Goal: Check status

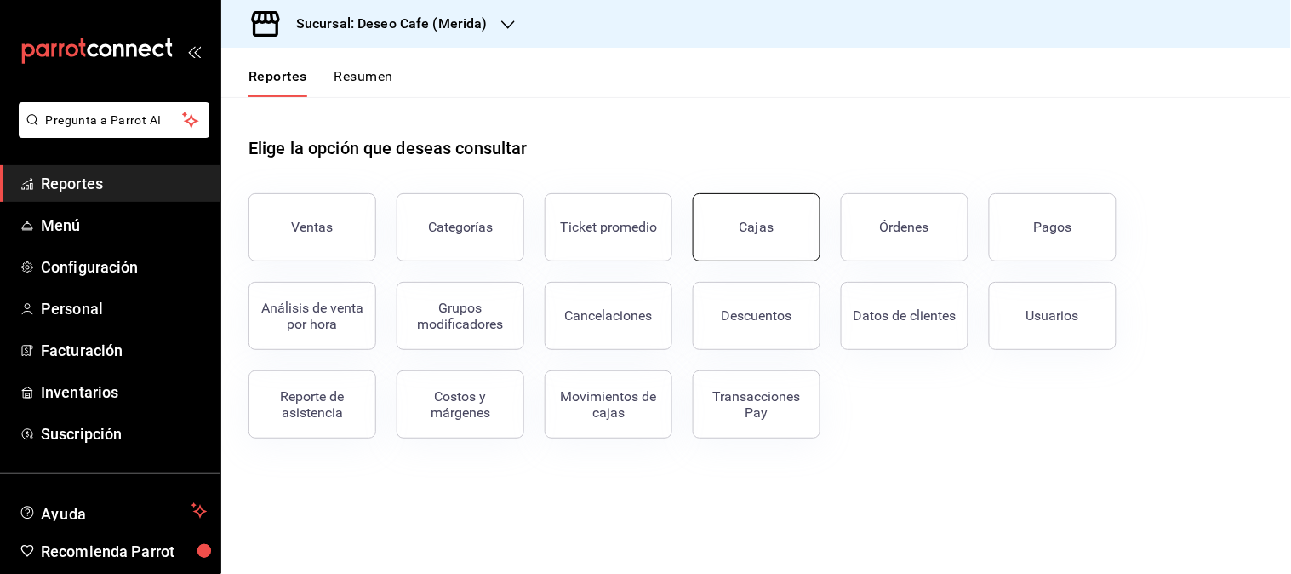
click at [761, 231] on div "Cajas" at bounding box center [756, 227] width 35 height 20
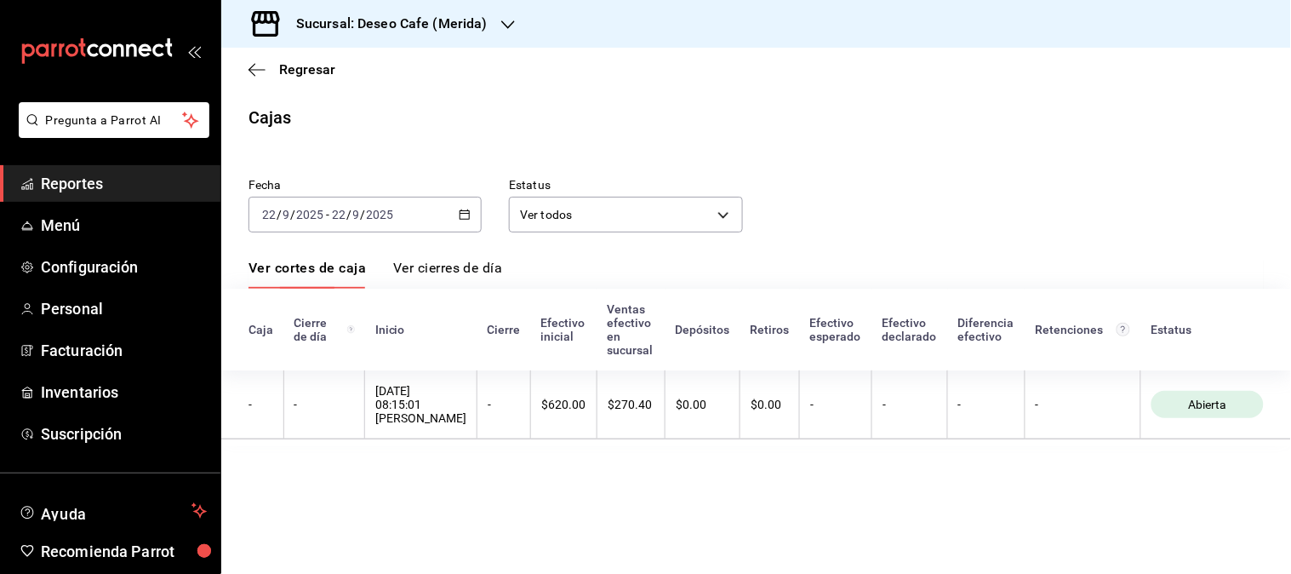
click at [471, 211] on div "[DATE] [DATE] - [DATE] [DATE]" at bounding box center [364, 215] width 233 height 36
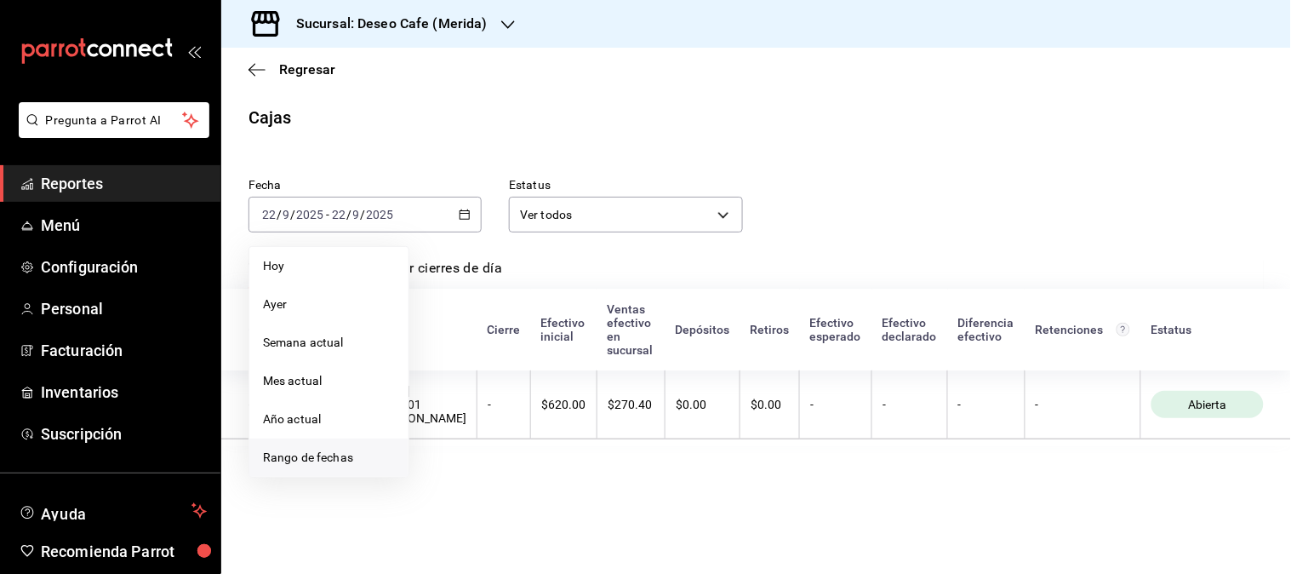
click at [364, 456] on span "Rango de fechas" at bounding box center [329, 457] width 132 height 18
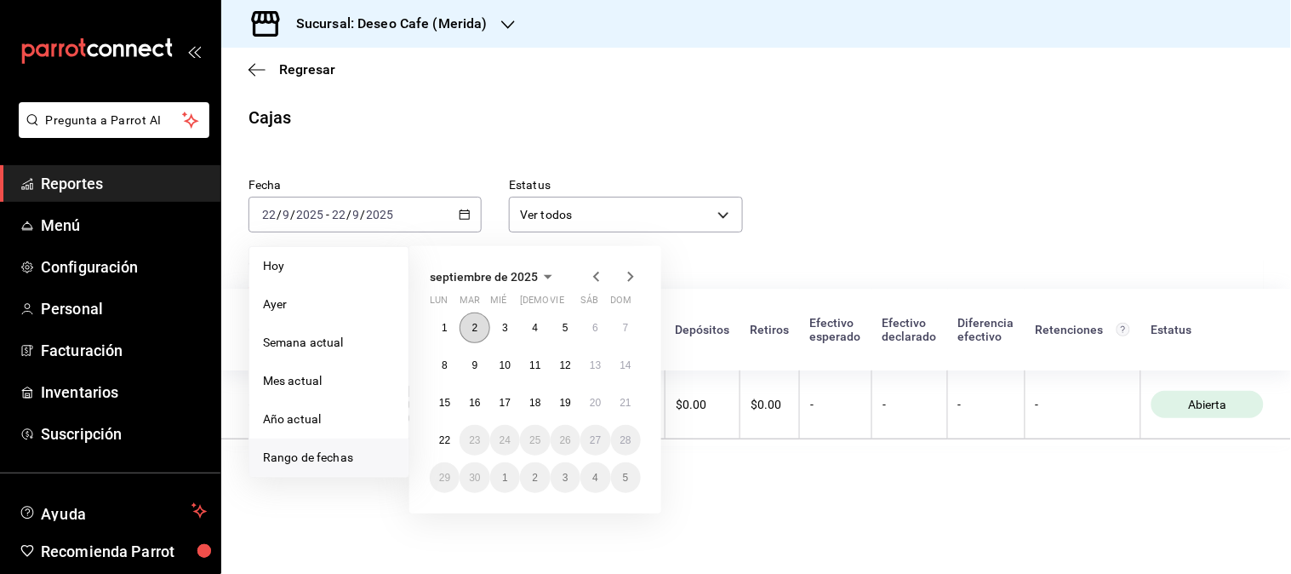
click at [472, 326] on abbr "2" at bounding box center [475, 328] width 6 height 12
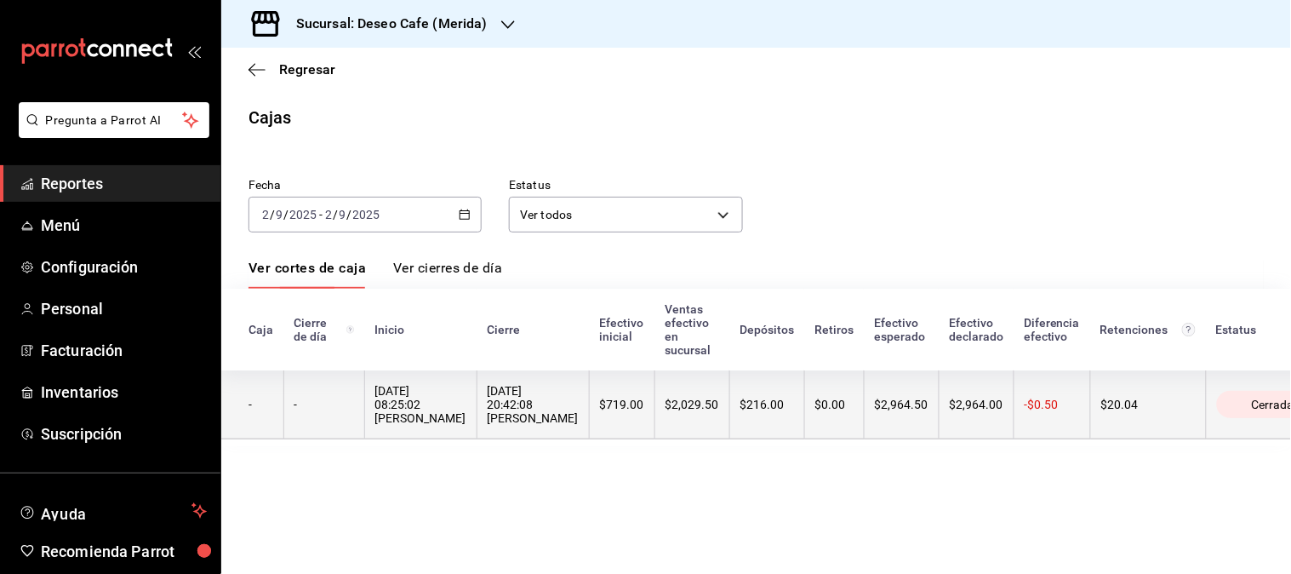
click at [579, 430] on th "[DATE] 20:42:08 [PERSON_NAME]" at bounding box center [533, 404] width 112 height 69
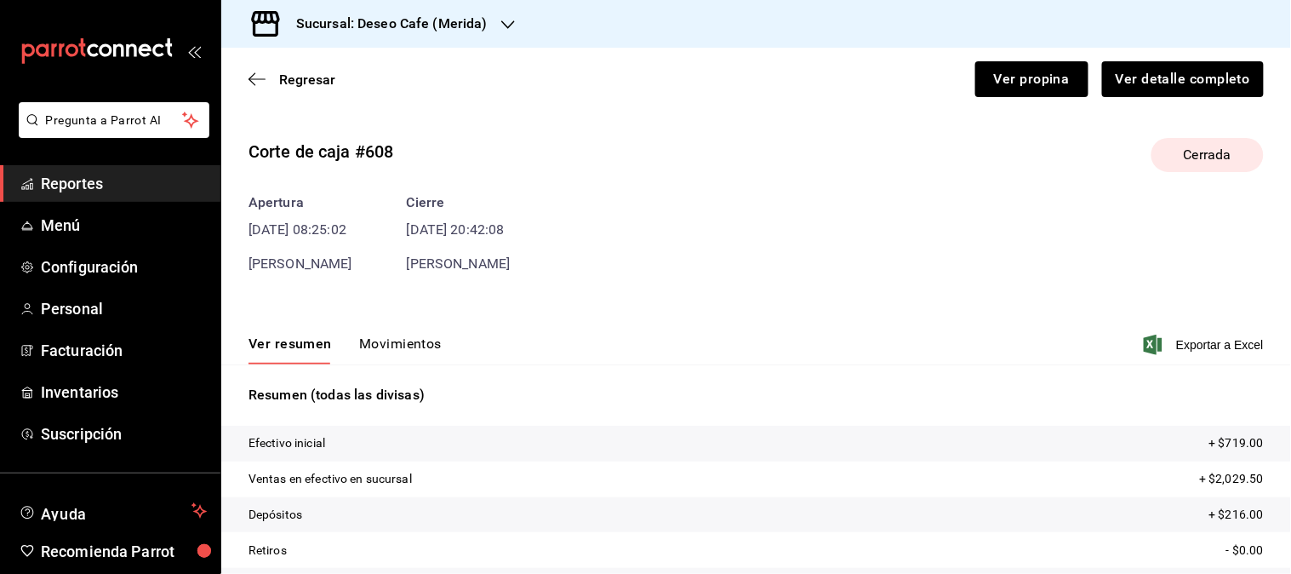
scroll to position [120, 0]
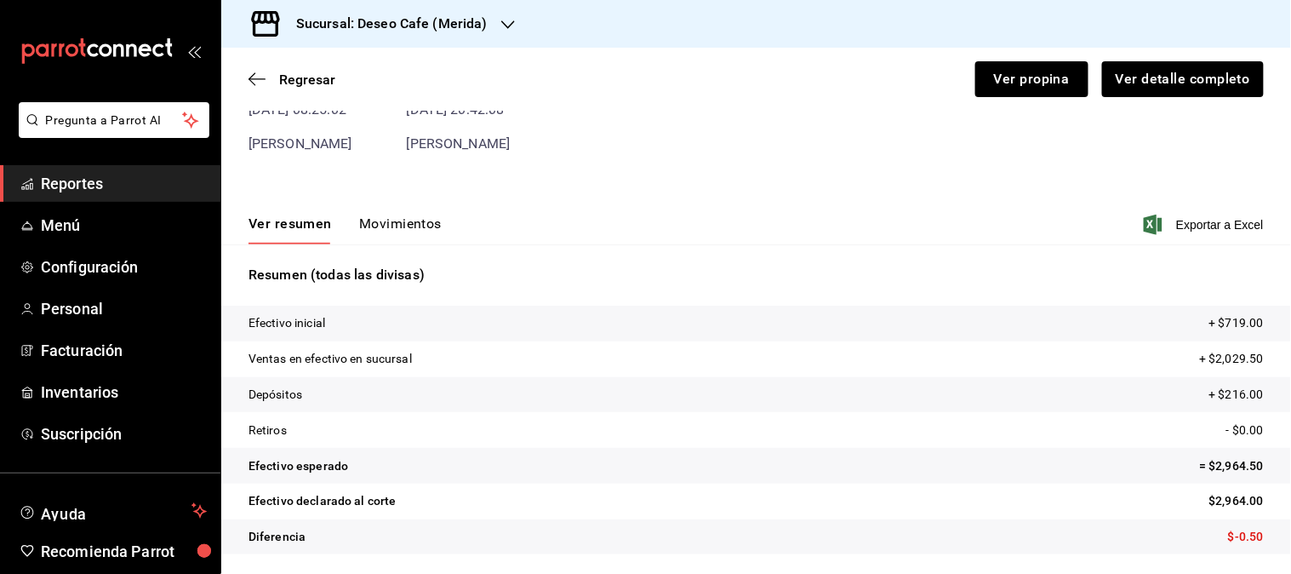
click at [423, 231] on button "Movimientos" at bounding box center [400, 229] width 83 height 29
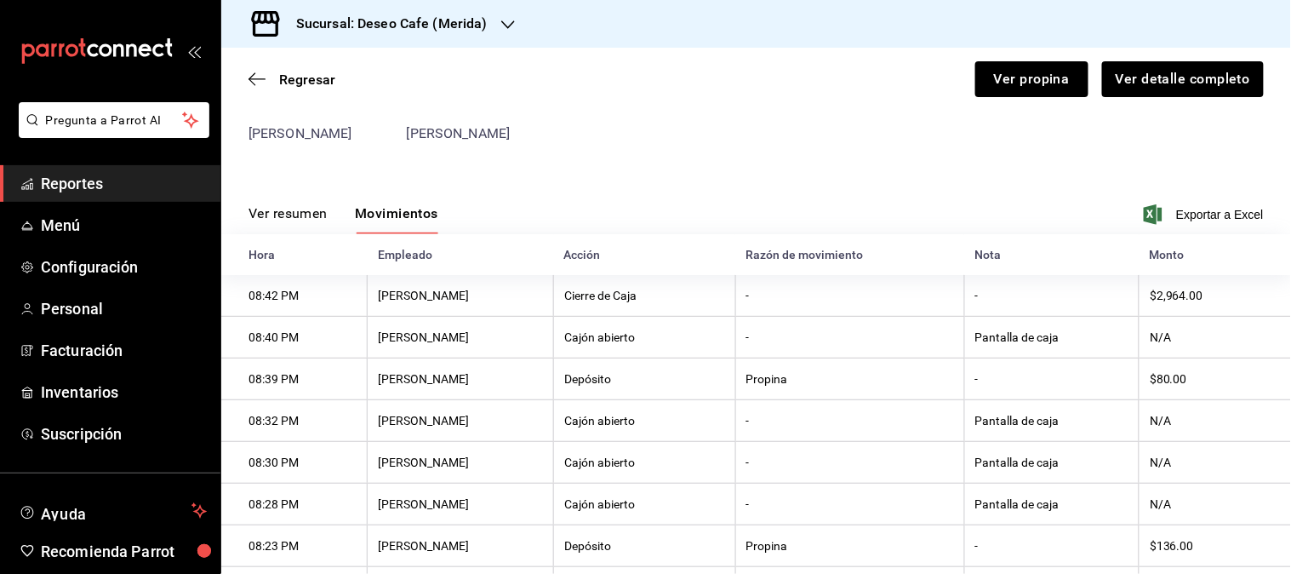
scroll to position [164, 0]
